Goal: Task Accomplishment & Management: Use online tool/utility

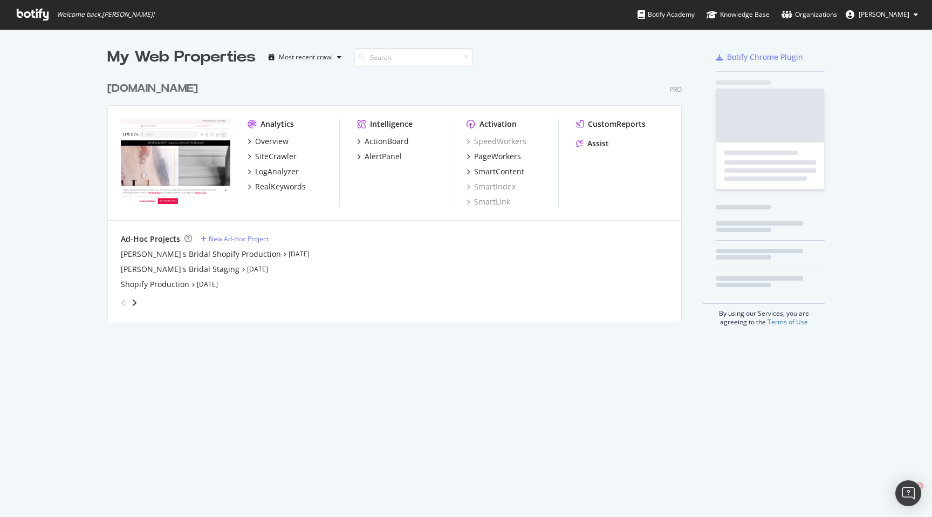
scroll to position [254, 583]
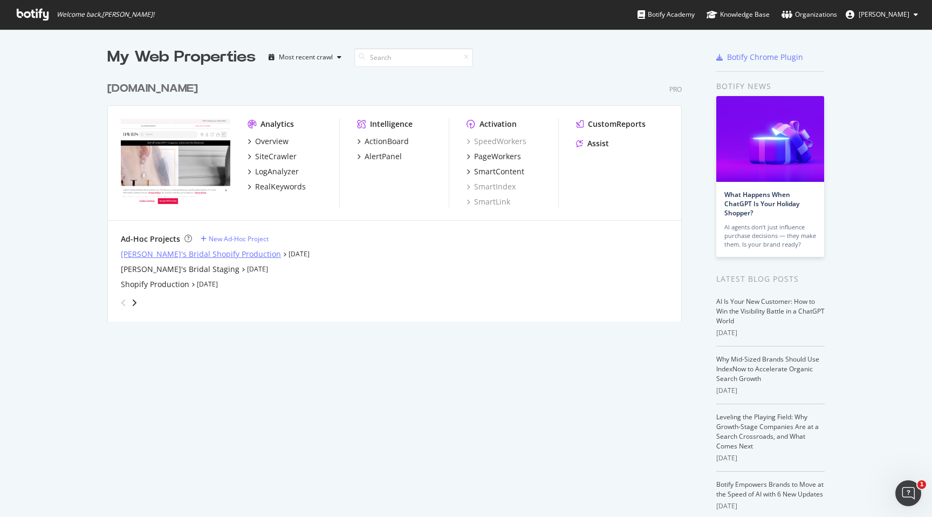
click at [206, 254] on div "[PERSON_NAME]'s Bridal Shopify Production" at bounding box center [201, 254] width 160 height 11
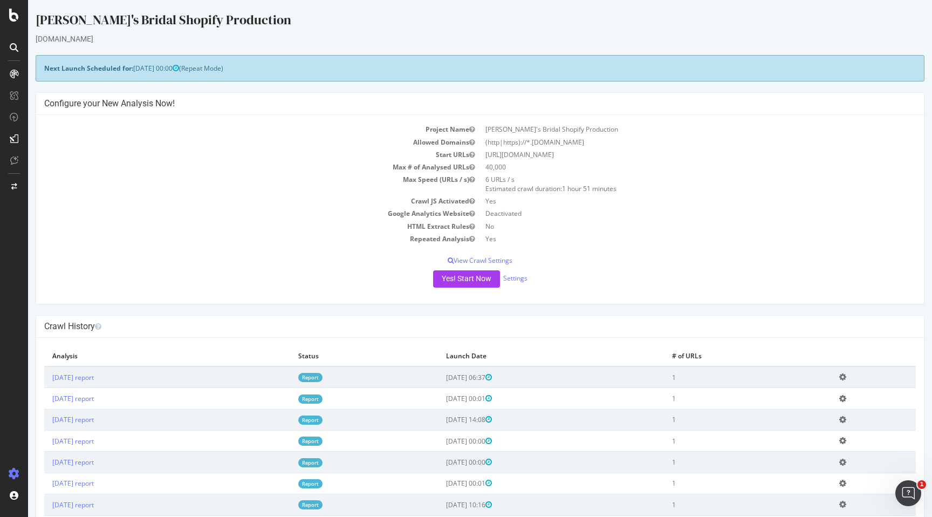
click at [15, 46] on icon at bounding box center [14, 47] width 9 height 9
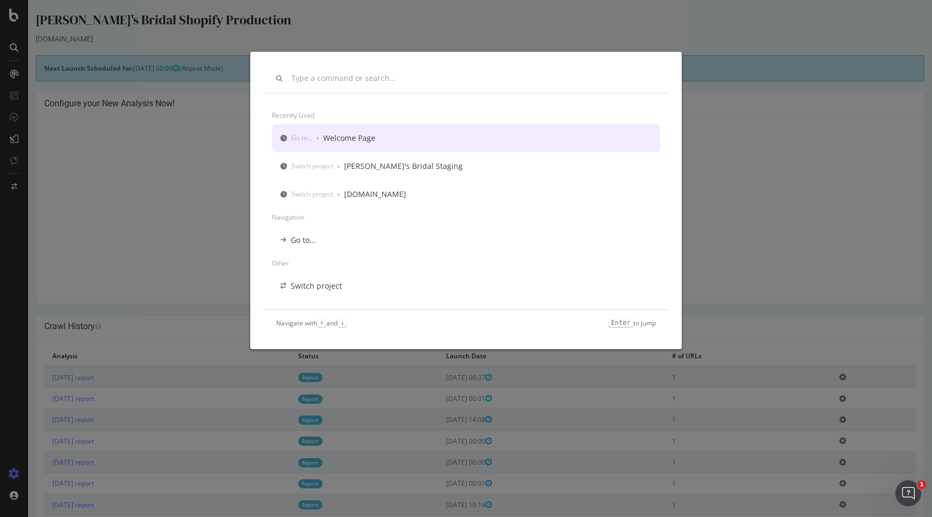
click at [350, 133] on div "Welcome Page" at bounding box center [349, 138] width 52 height 11
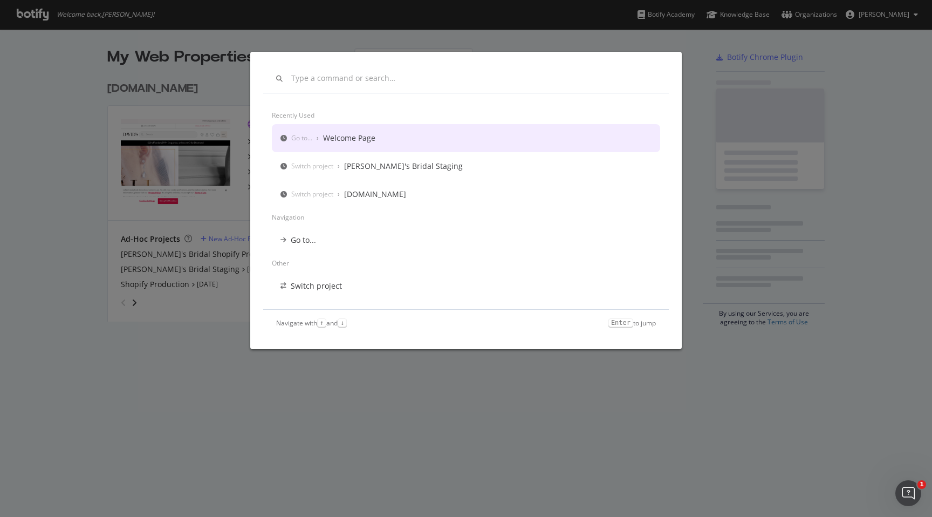
scroll to position [517, 932]
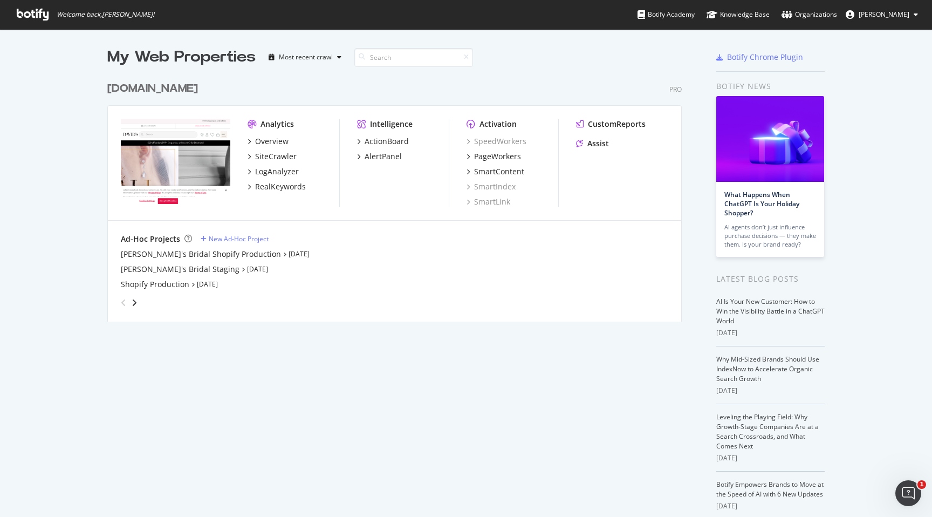
click at [164, 140] on img "grid" at bounding box center [176, 162] width 110 height 87
click at [272, 141] on div "Overview" at bounding box center [271, 141] width 33 height 11
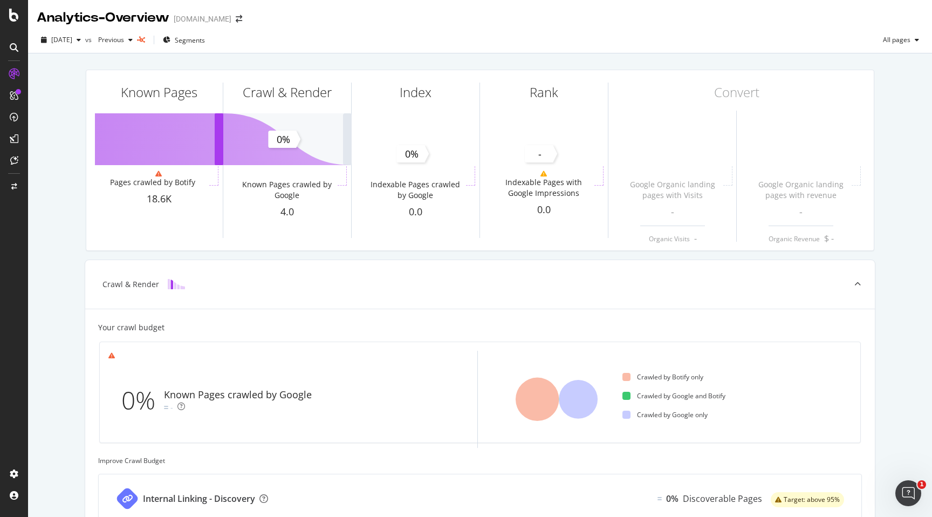
click at [12, 47] on icon at bounding box center [14, 47] width 9 height 9
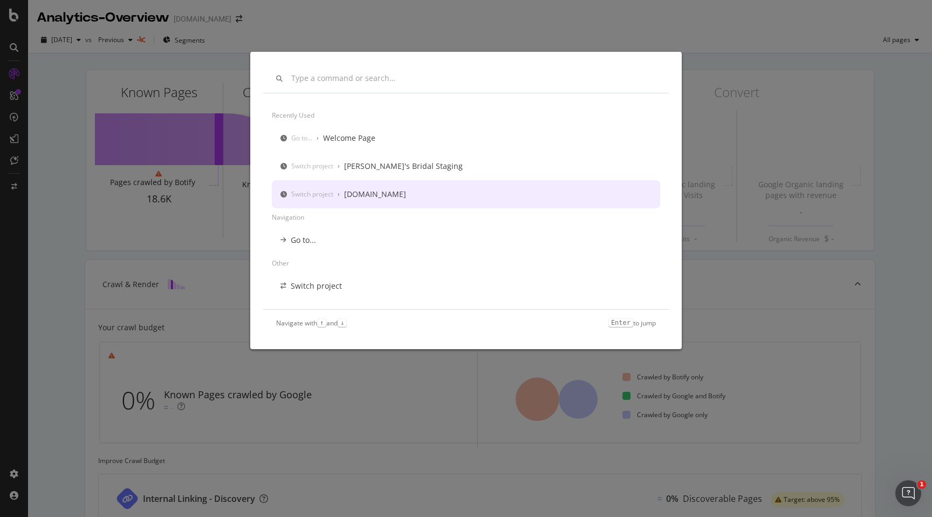
click at [358, 193] on div "[DOMAIN_NAME]" at bounding box center [375, 194] width 62 height 11
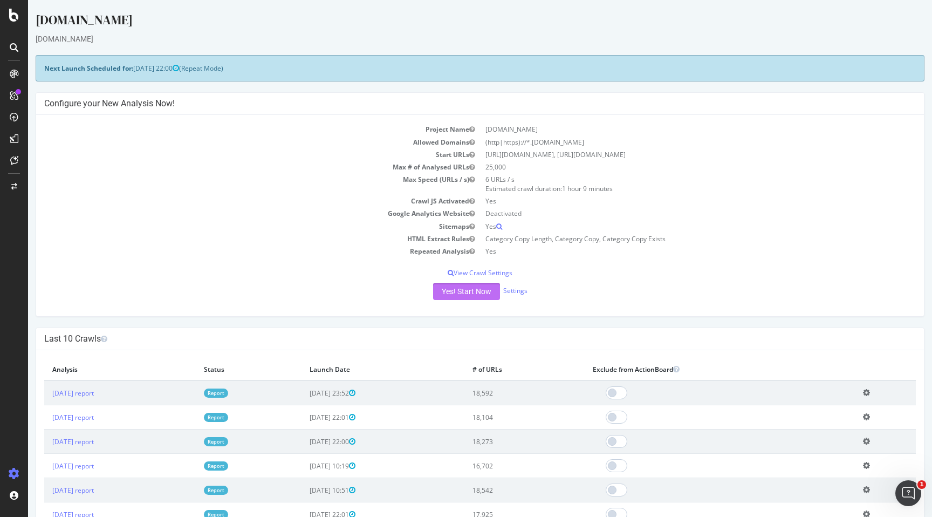
click at [467, 290] on button "Yes! Start Now" at bounding box center [466, 291] width 67 height 17
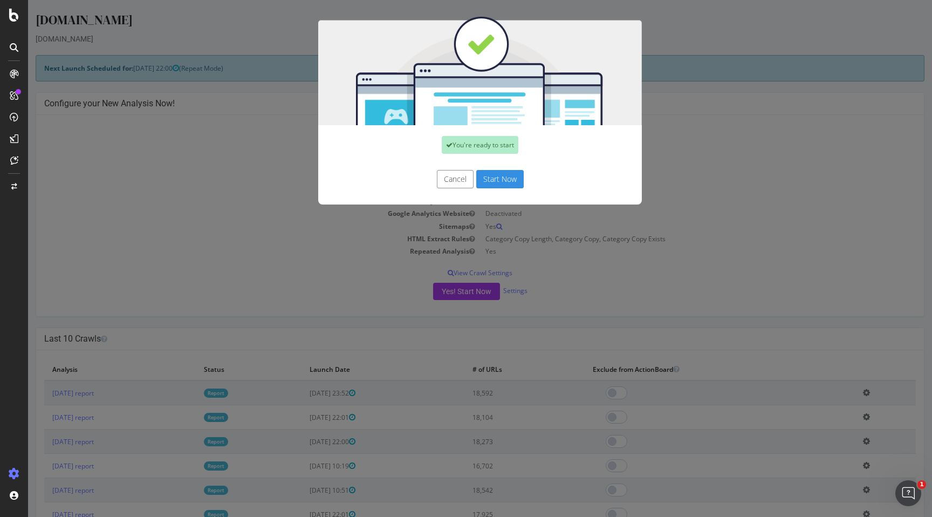
click at [497, 179] on button "Start Now" at bounding box center [499, 179] width 47 height 18
